Goal: Book appointment/travel/reservation

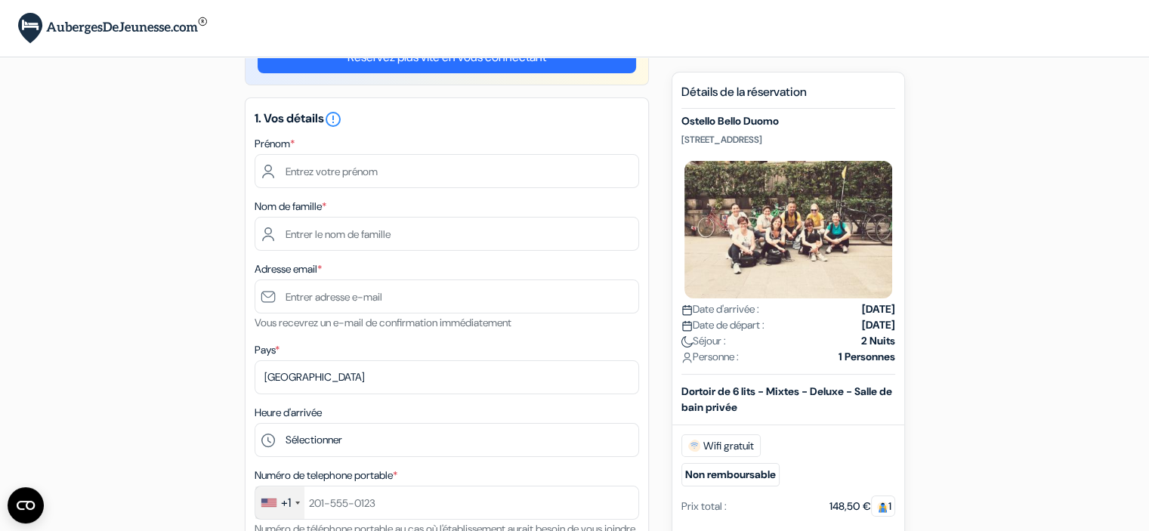
scroll to position [54, 0]
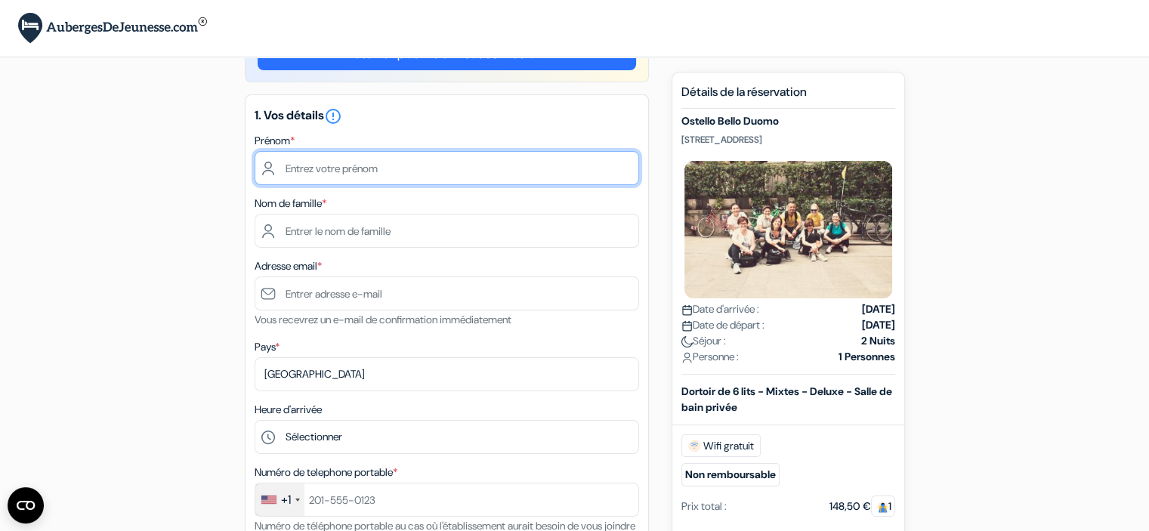
click at [361, 166] on input "text" at bounding box center [447, 168] width 385 height 34
type input "Matthieu"
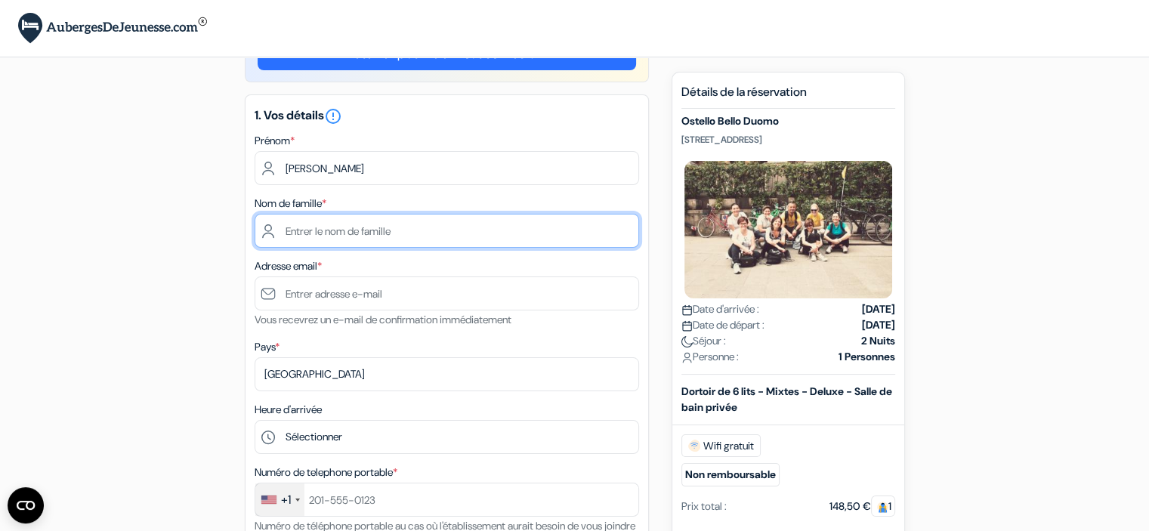
click at [341, 234] on input "text" at bounding box center [447, 231] width 385 height 34
type input "LE SECH"
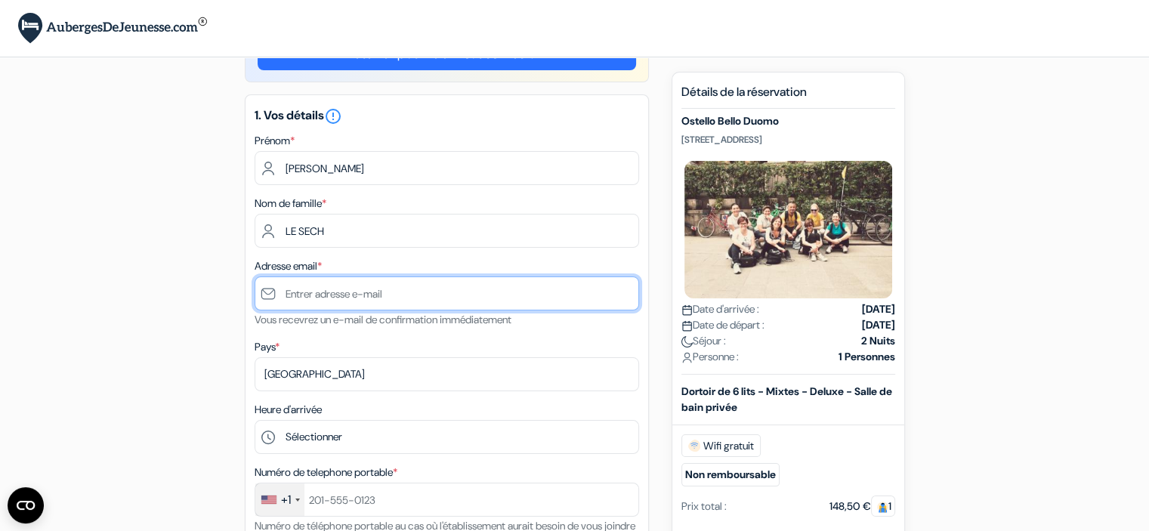
click at [290, 301] on input "text" at bounding box center [447, 294] width 385 height 34
type input "[EMAIL_ADDRESS][DOMAIN_NAME]"
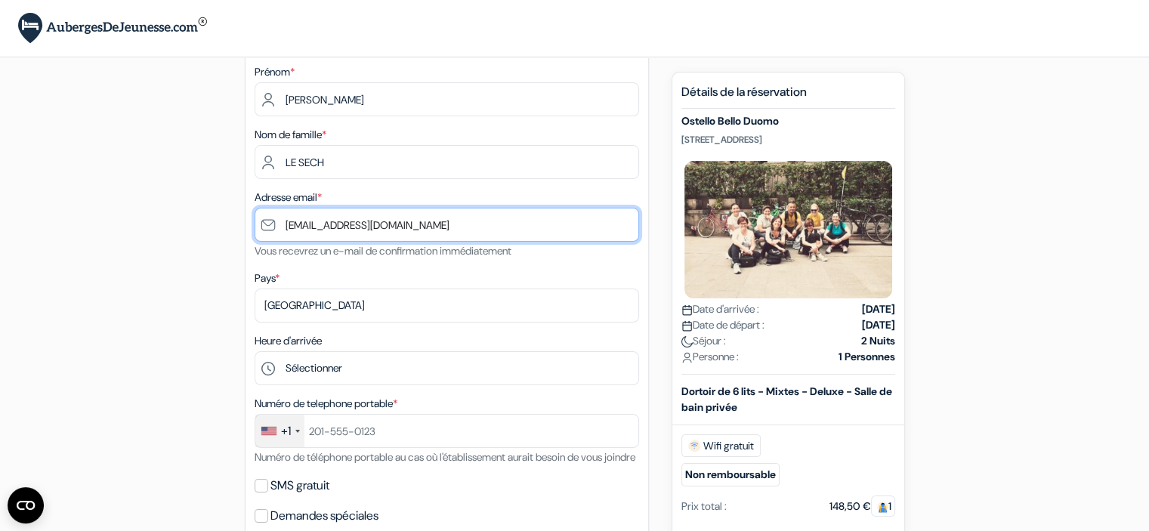
scroll to position [124, 0]
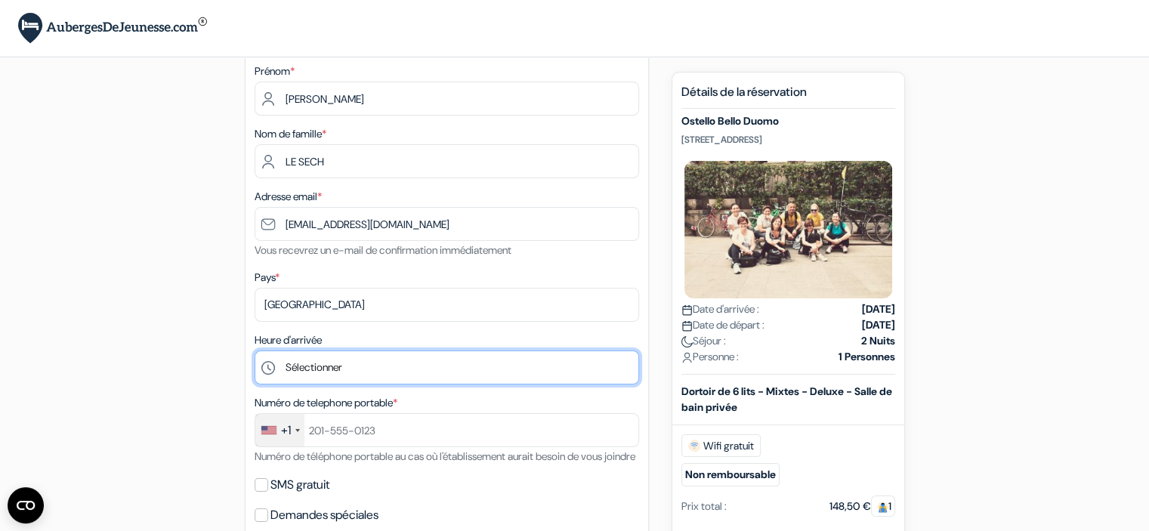
click at [302, 370] on select "Sélectionner 1:00 2:00 3:00 4:00 5:00 6:00 7:00 8:00 9:00 10:00 11:00 12:00 13:…" at bounding box center [447, 368] width 385 height 34
select select "14"
click at [255, 351] on select "Sélectionner 1:00 2:00 3:00 4:00 5:00 6:00 7:00 8:00 9:00 10:00 11:00 12:00 13:…" at bounding box center [447, 368] width 385 height 34
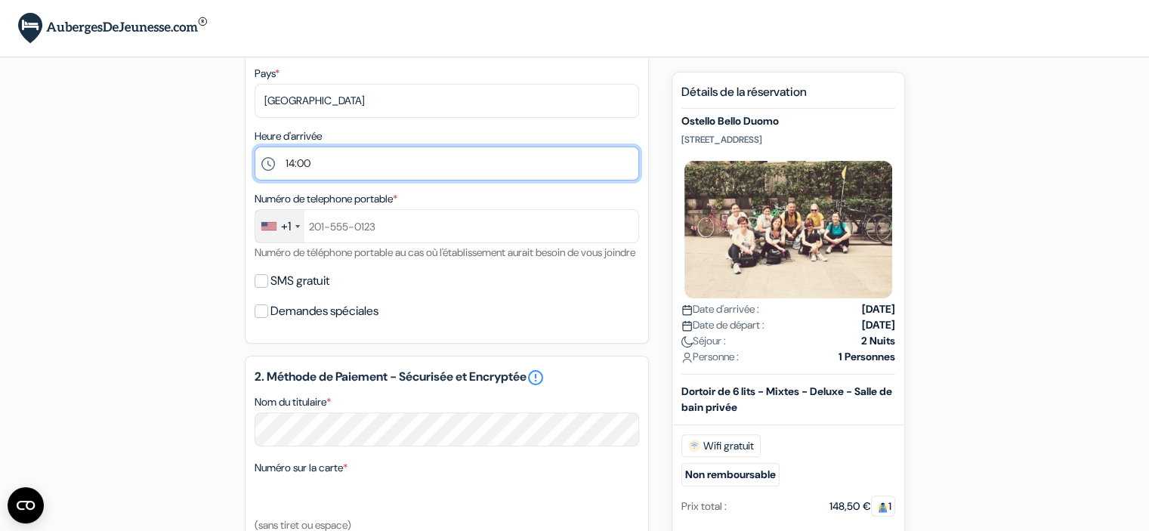
scroll to position [331, 0]
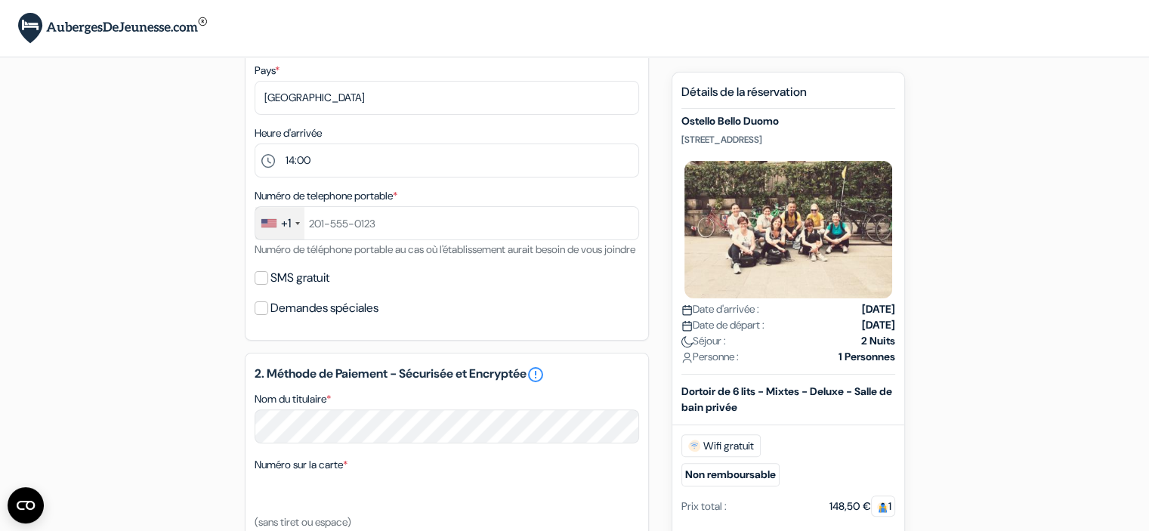
click at [276, 229] on div "+1" at bounding box center [279, 223] width 49 height 32
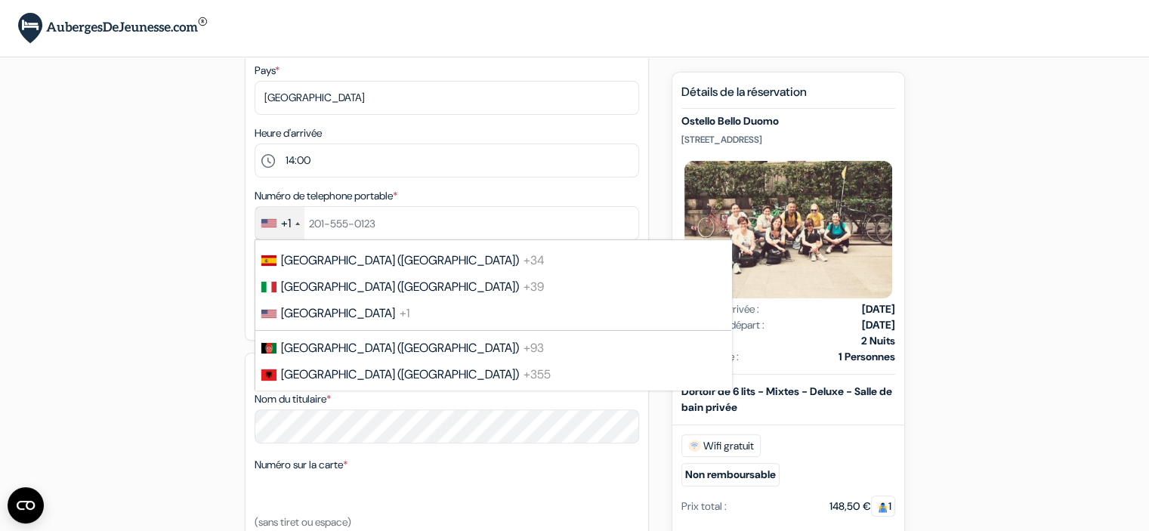
scroll to position [2070, 0]
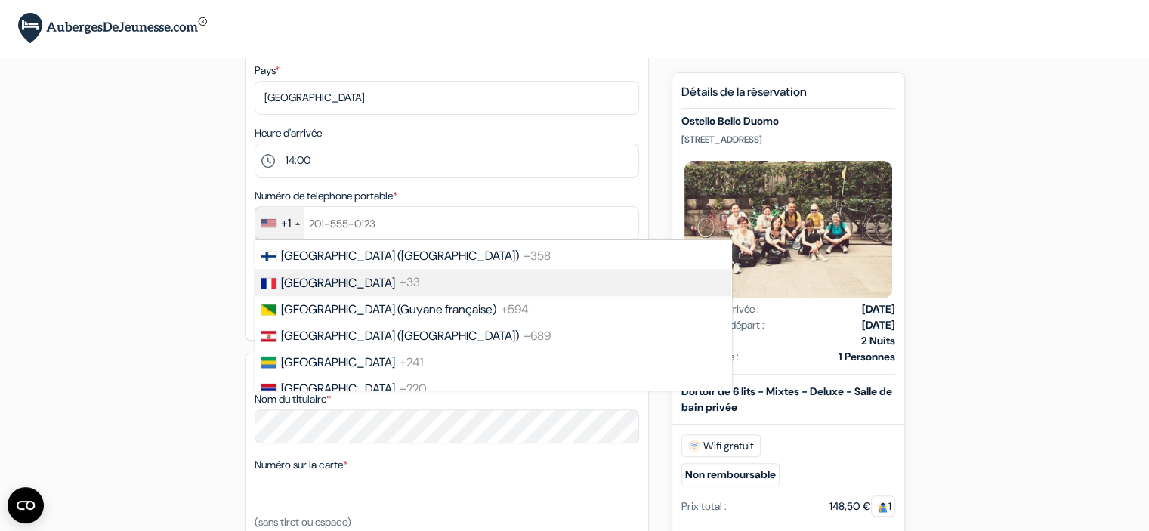
click at [296, 291] on span "France" at bounding box center [338, 283] width 114 height 16
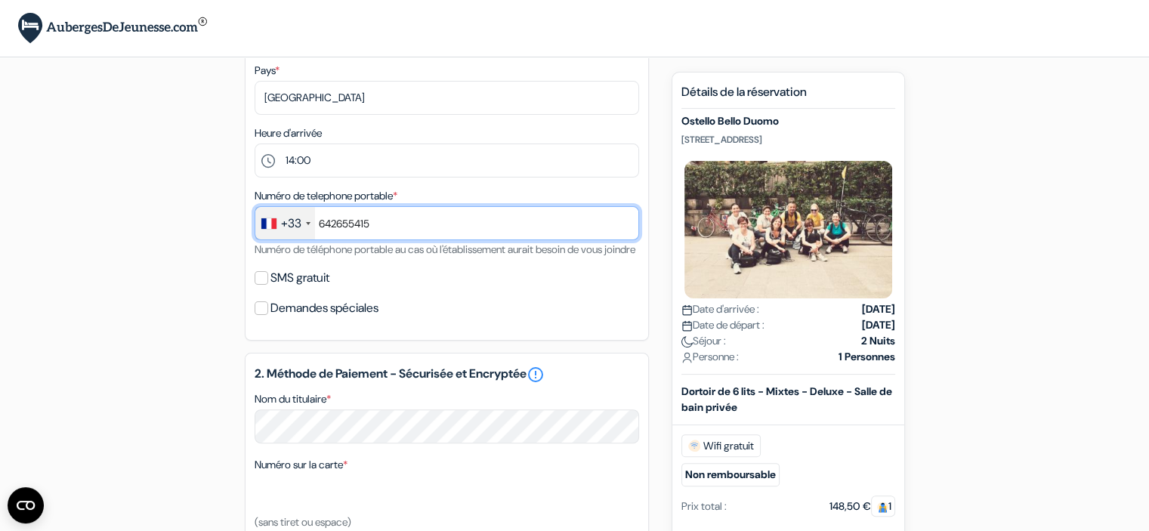
type input "642655415"
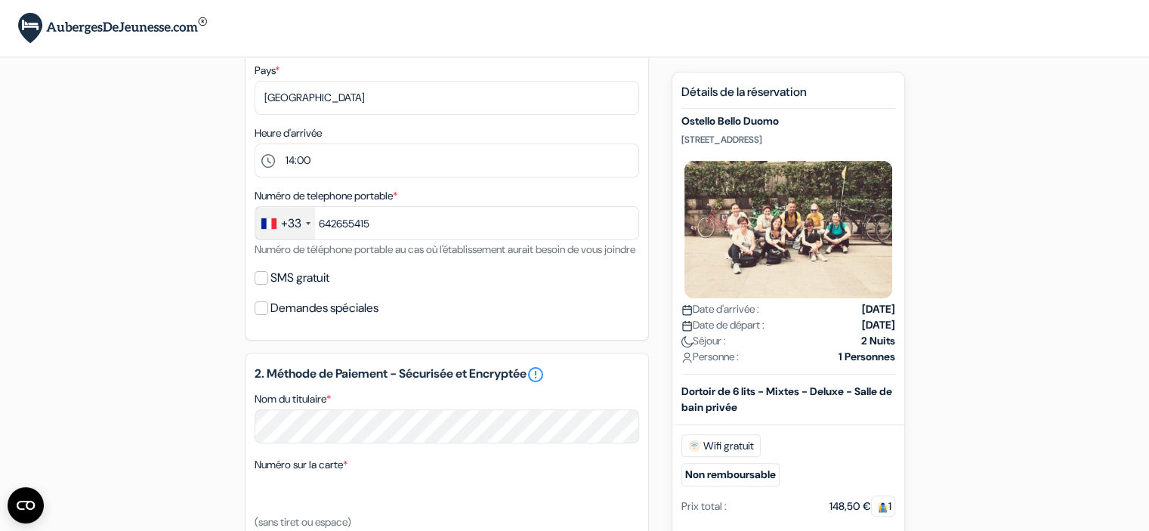
click at [60, 298] on form "Départ add_box Ostello Bello Duomo Via Medici 4, Milan, Italie Détails de l'éta…" at bounding box center [574, 299] width 1149 height 1261
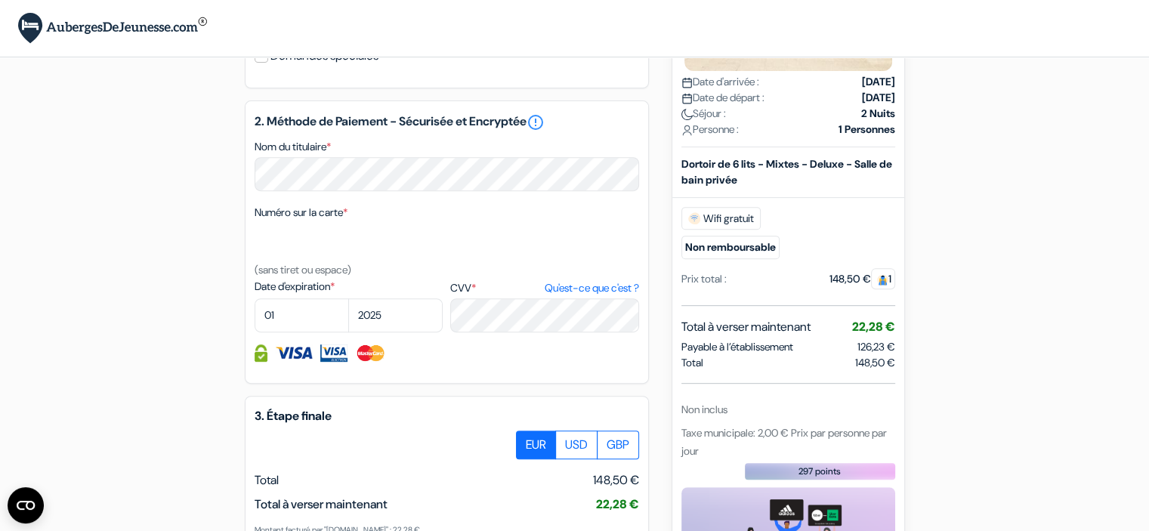
scroll to position [583, 0]
click at [192, 277] on div "add_box Ostello Bello Duomo Via Medici 4, Milan, Italie Détails de l'établissem…" at bounding box center [574, 106] width 997 height 1219
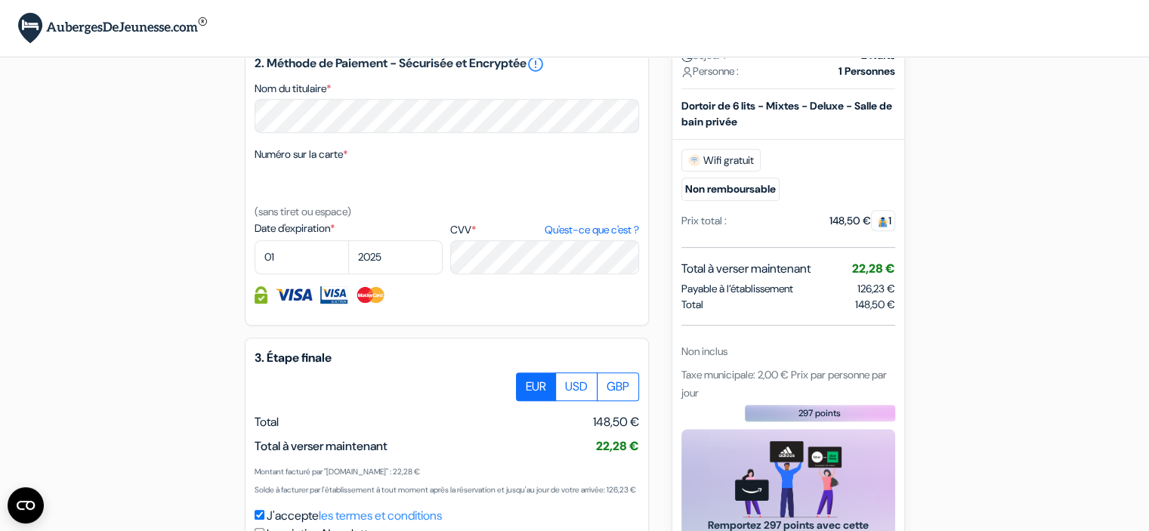
scroll to position [639, 0]
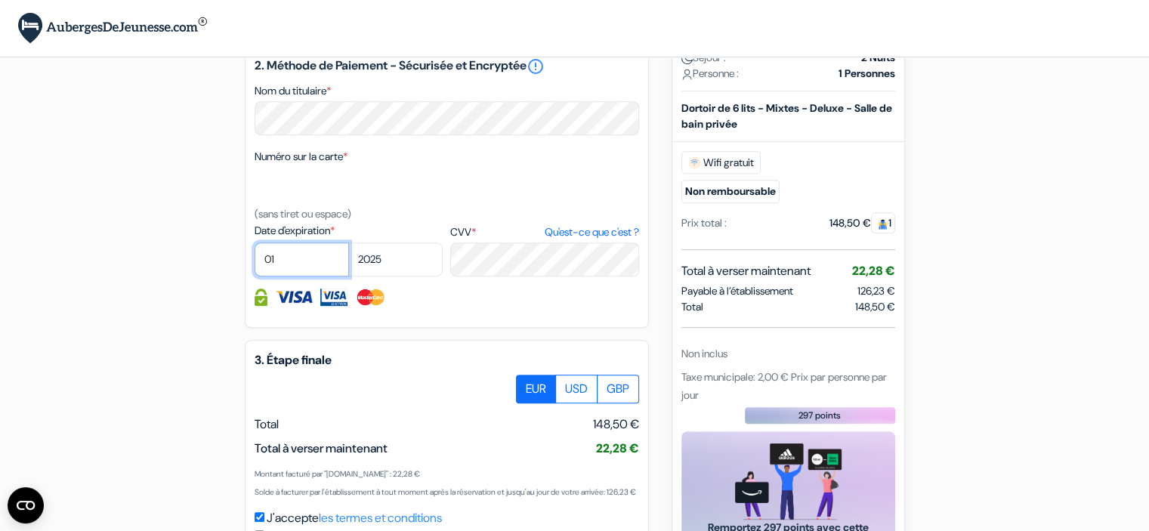
click at [302, 274] on select "01 02 03 04 05 06 07 08 09 10 11 12" at bounding box center [302, 260] width 94 height 34
select select "10"
click at [255, 262] on select "01 02 03 04 05 06 07 08 09 10 11 12" at bounding box center [302, 260] width 94 height 34
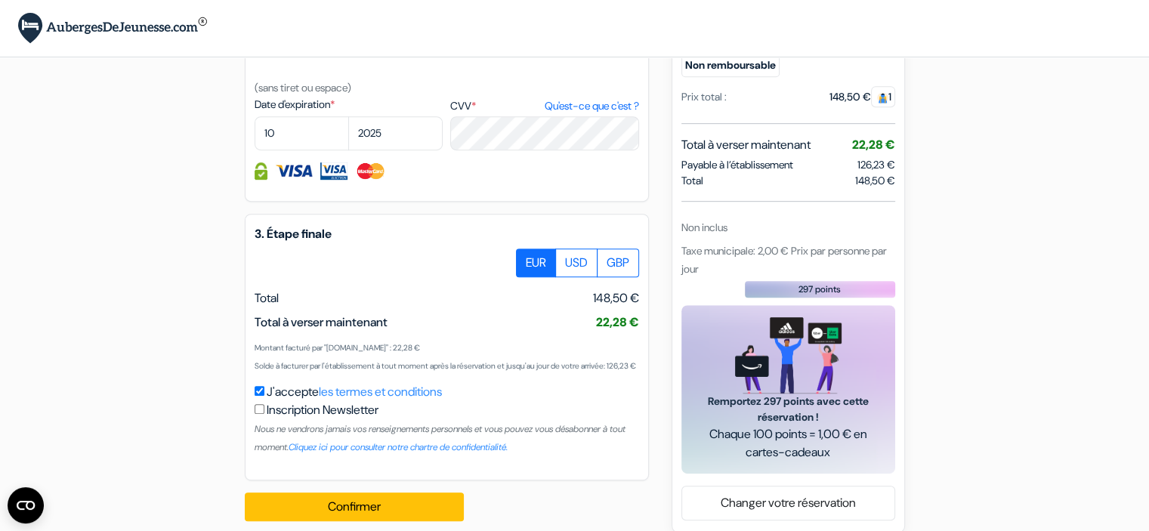
scroll to position [820, 0]
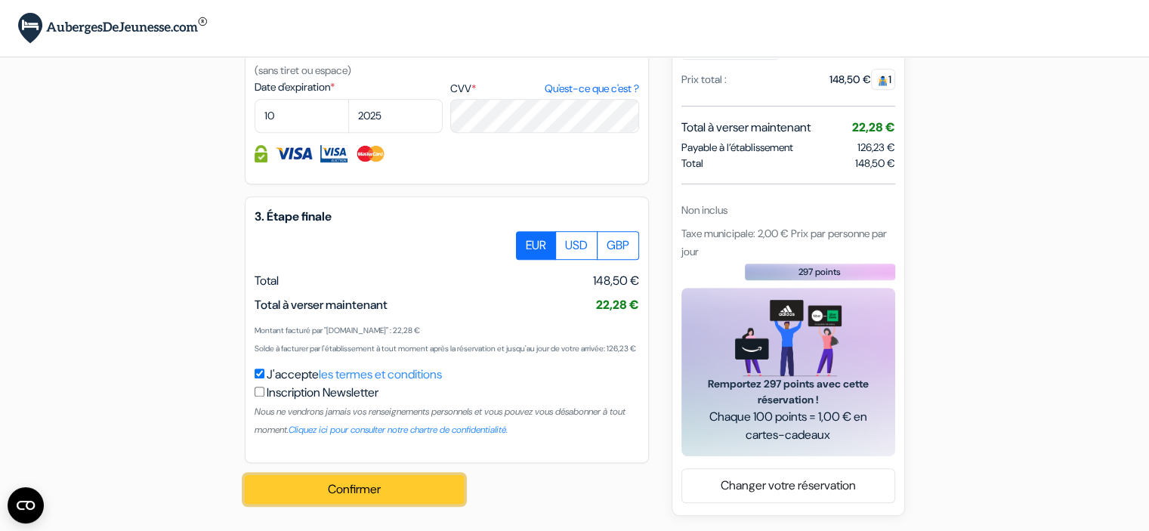
click at [313, 478] on button "Confirmer Loading..." at bounding box center [354, 489] width 219 height 29
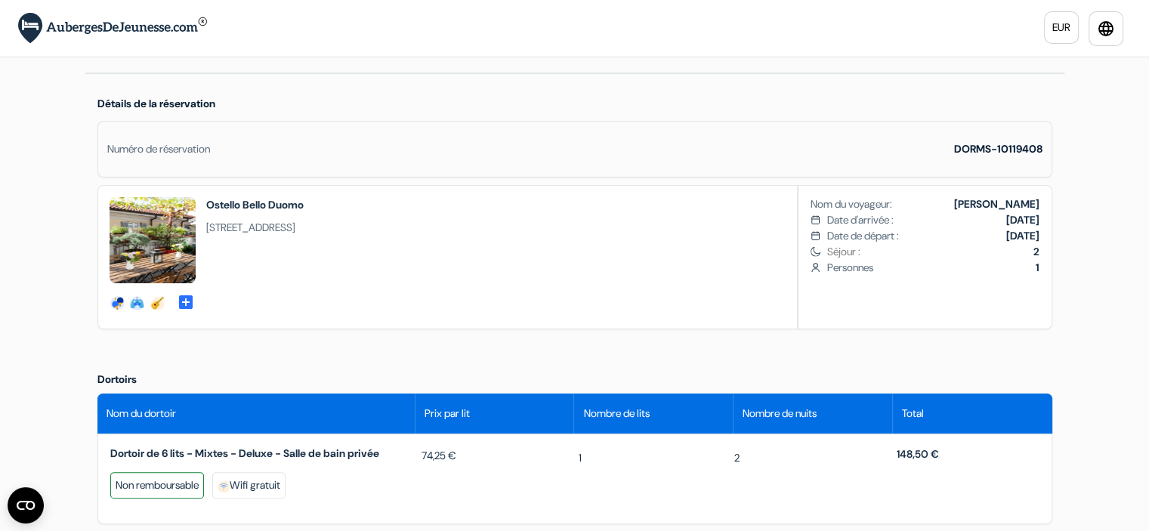
scroll to position [311, 0]
